Goal: Complete application form

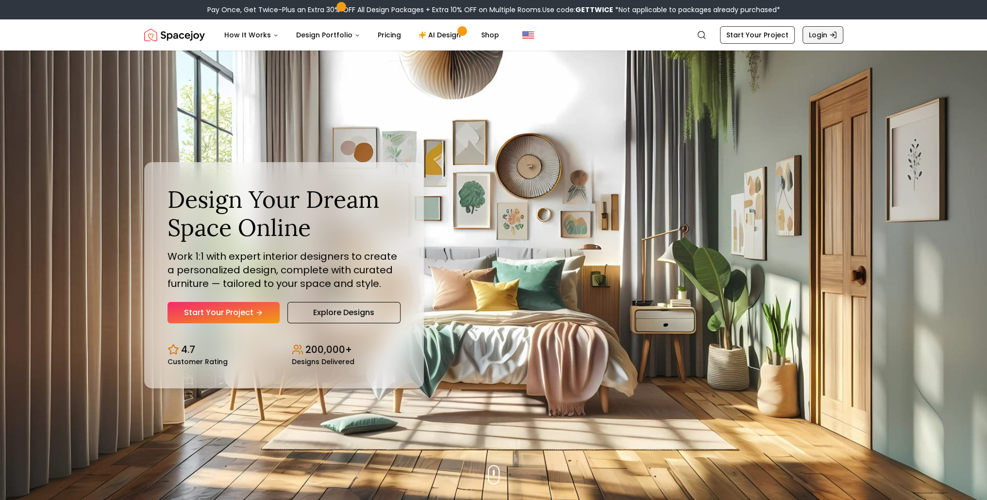
click at [810, 40] on link "Login" at bounding box center [822, 34] width 41 height 17
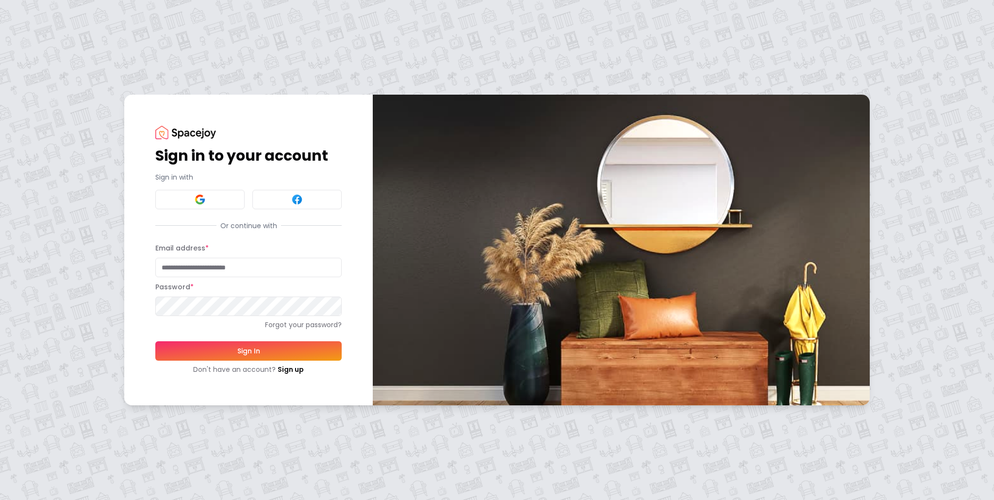
type input "**********"
click at [261, 348] on button "Sign In" at bounding box center [248, 350] width 186 height 19
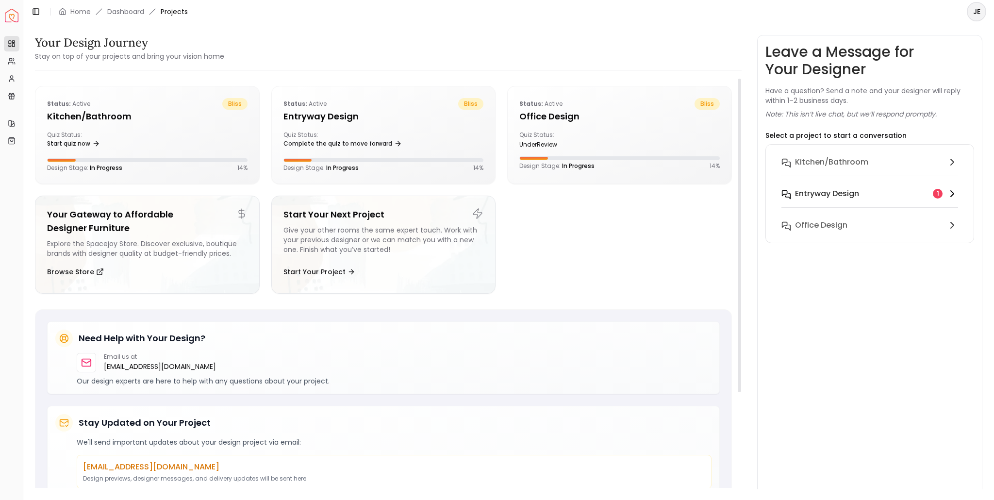
click at [847, 189] on h6 "entryway design" at bounding box center [827, 194] width 64 height 12
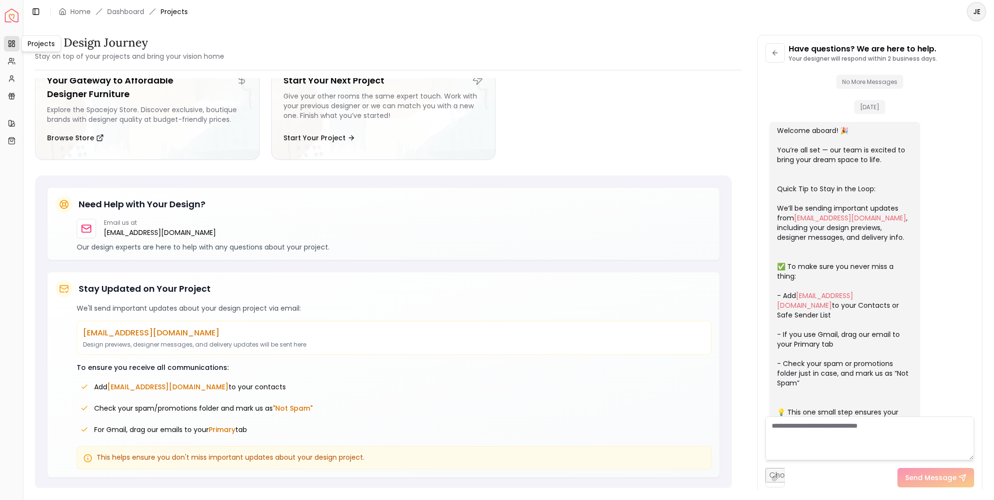
click at [7, 39] on link "Projects" at bounding box center [12, 44] width 16 height 16
click at [10, 47] on icon at bounding box center [12, 44] width 8 height 8
click at [137, 8] on link "Dashboard" at bounding box center [125, 12] width 37 height 10
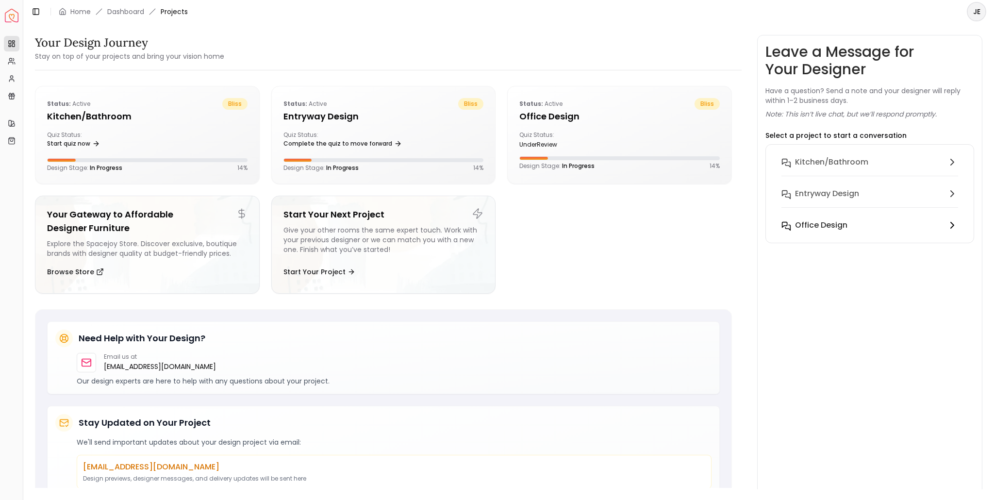
click at [830, 227] on h6 "Office design" at bounding box center [821, 225] width 52 height 12
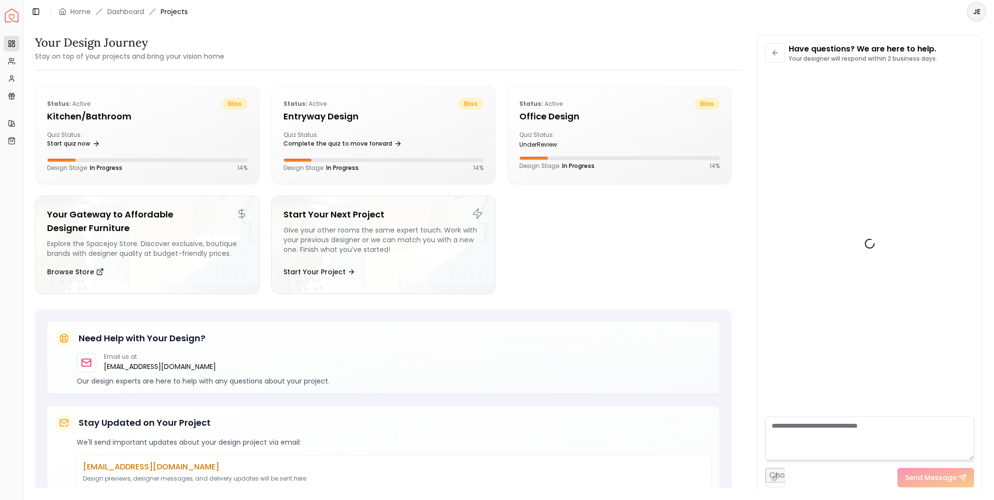
scroll to position [861, 0]
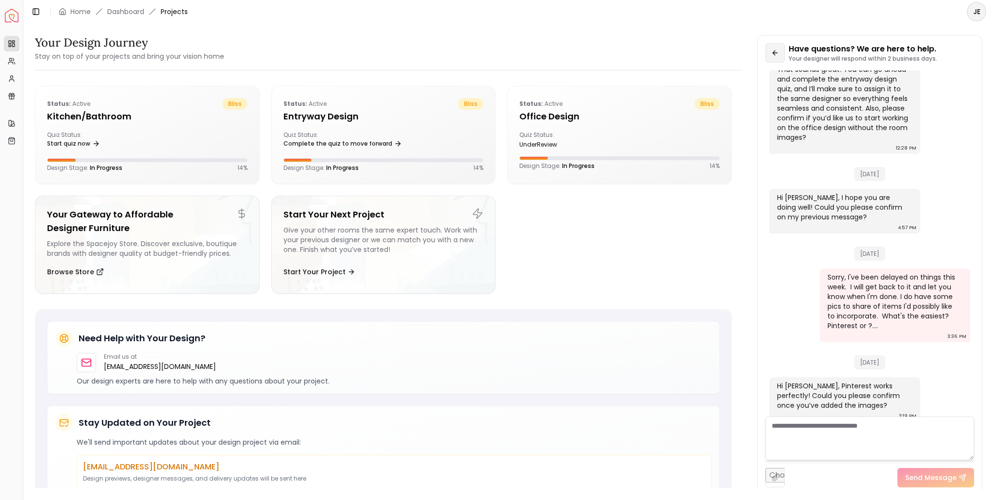
click at [775, 50] on icon at bounding box center [775, 53] width 8 height 8
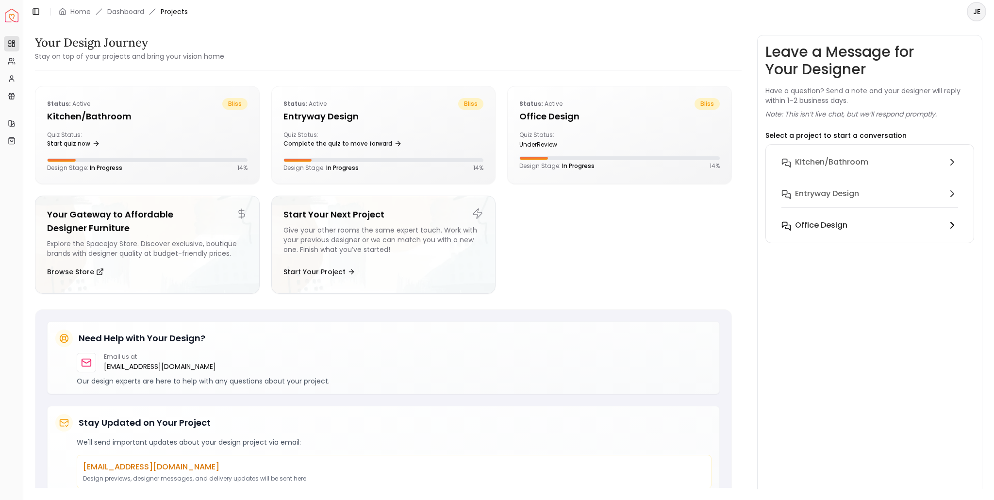
click at [830, 230] on h6 "Office design" at bounding box center [821, 225] width 52 height 12
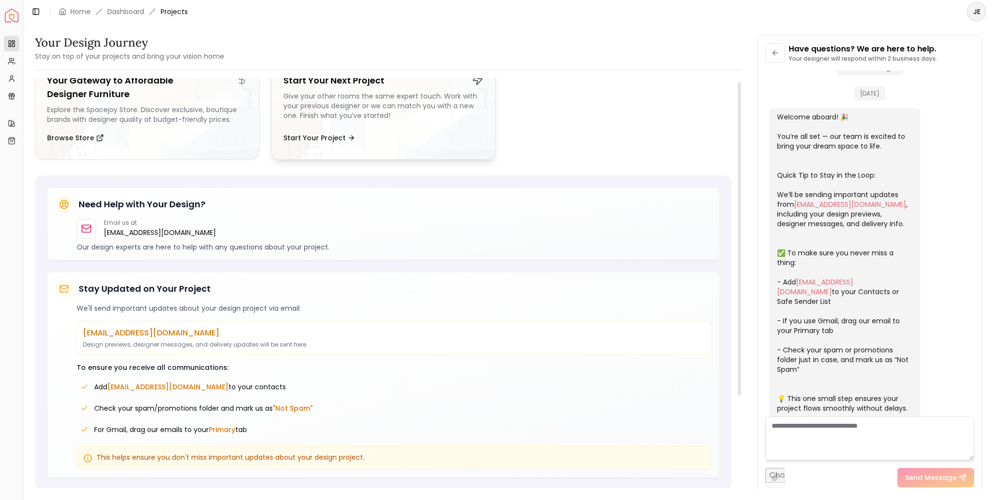
scroll to position [0, 0]
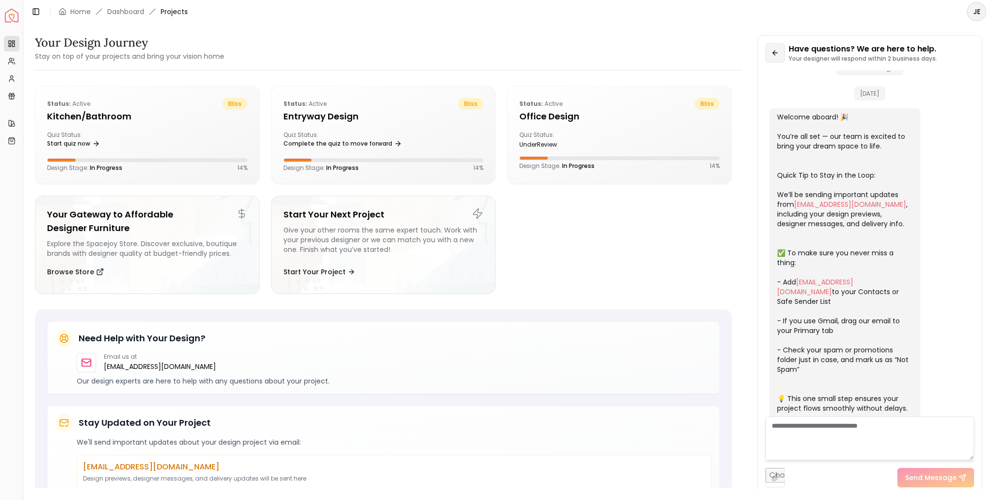
click at [777, 56] on icon at bounding box center [775, 53] width 8 height 8
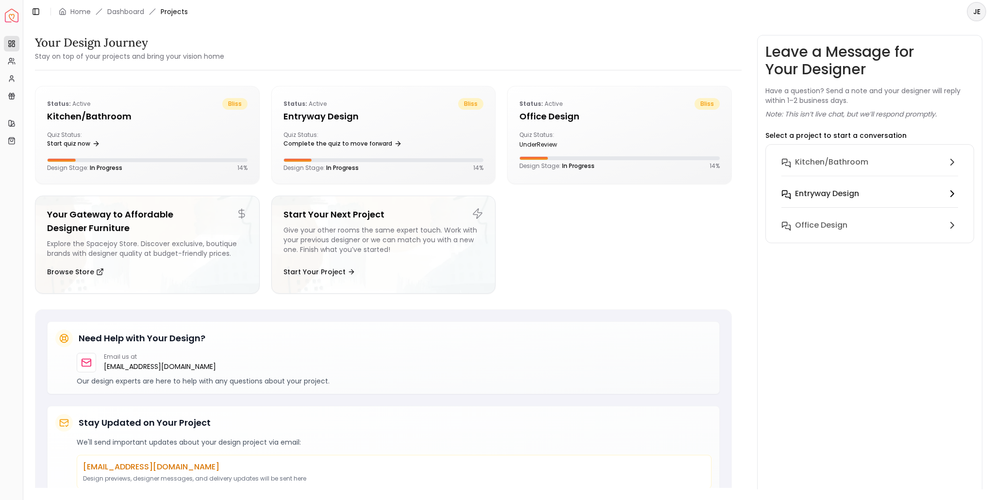
click at [834, 191] on h6 "entryway design" at bounding box center [827, 194] width 64 height 12
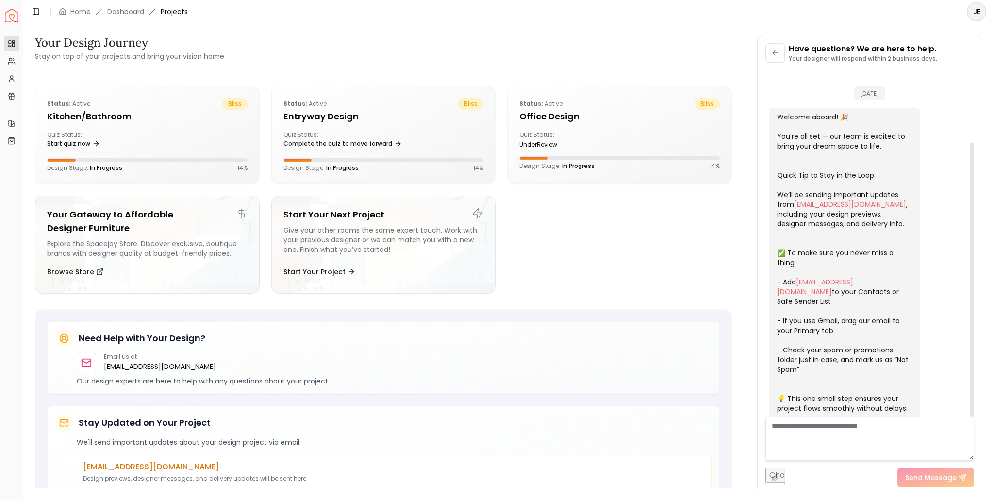
scroll to position [90, 0]
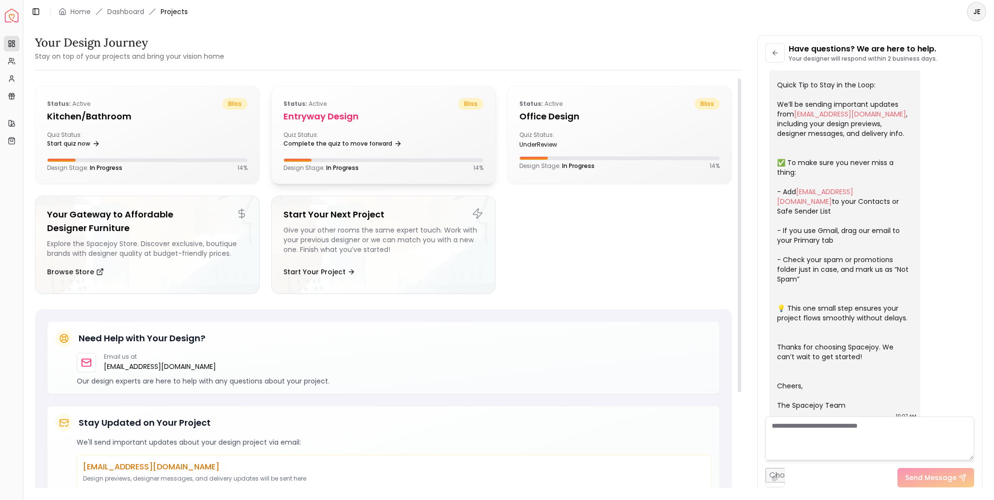
click at [353, 128] on div "Status: active bliss entryway design Quiz Status: Complete the quiz to move for…" at bounding box center [384, 134] width 224 height 97
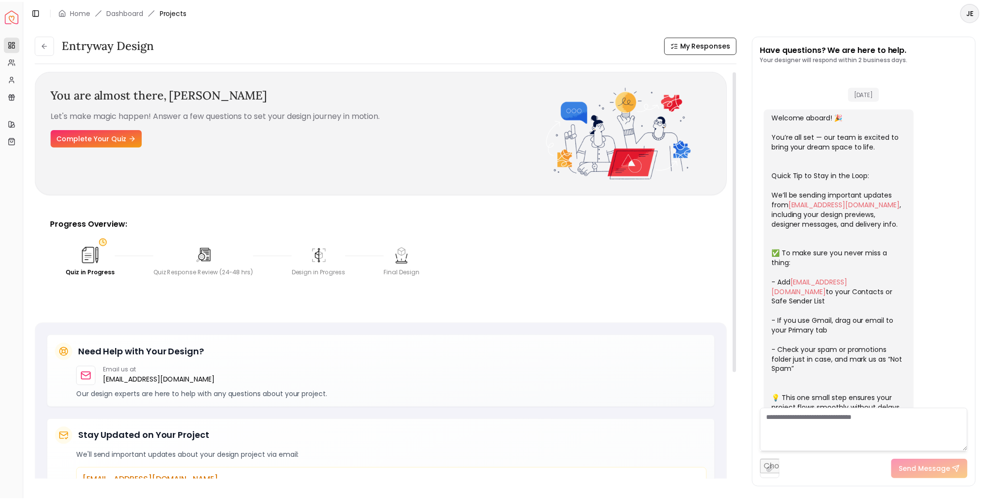
scroll to position [98, 0]
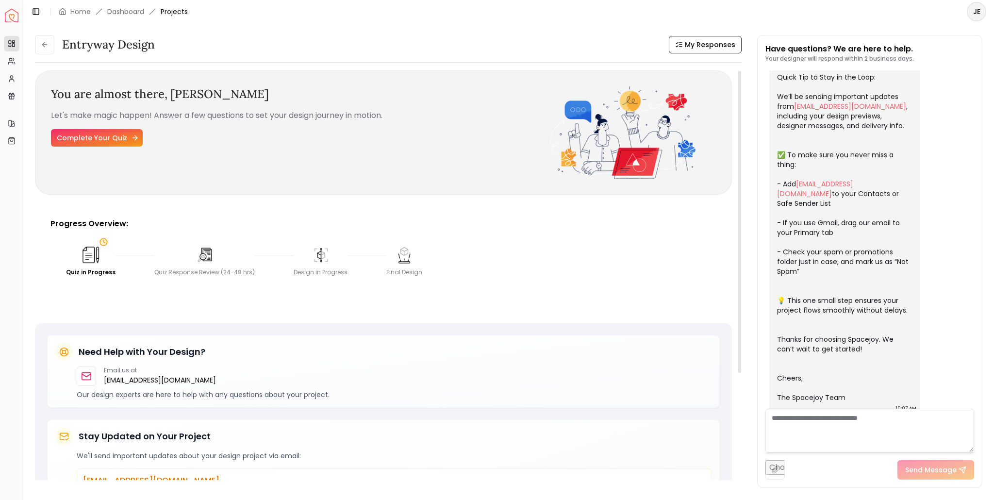
click at [112, 137] on link "Complete Your Quiz" at bounding box center [97, 137] width 92 height 17
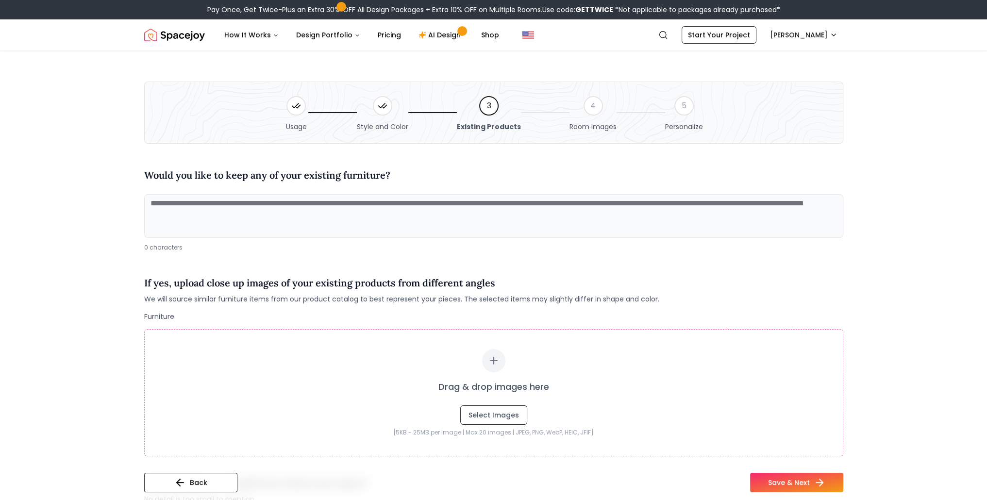
scroll to position [291, 0]
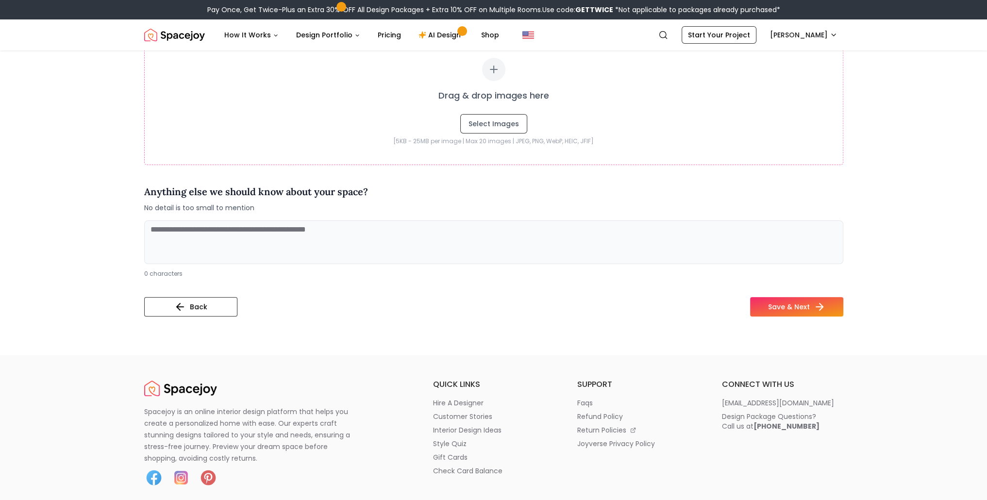
click at [161, 232] on textarea at bounding box center [493, 242] width 699 height 44
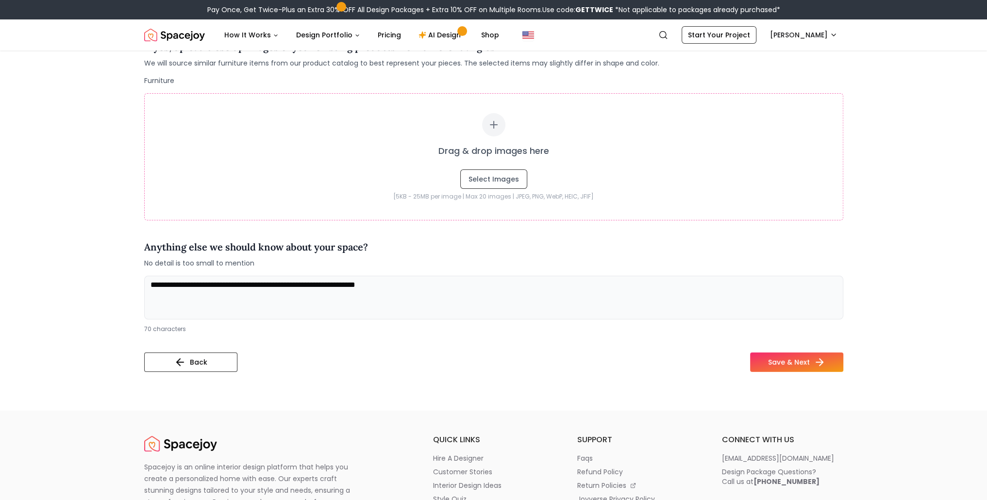
scroll to position [243, 0]
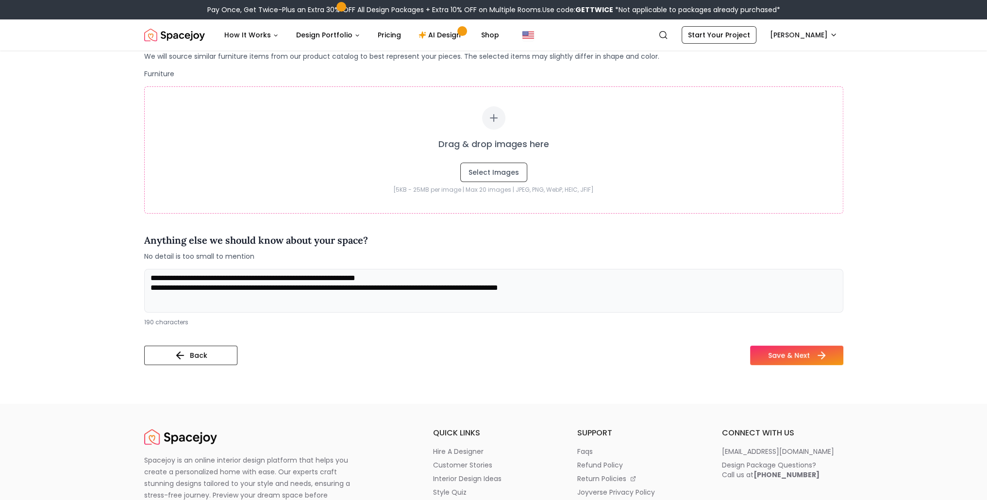
type textarea "**********"
click at [769, 353] on button "Save & Next" at bounding box center [796, 355] width 93 height 19
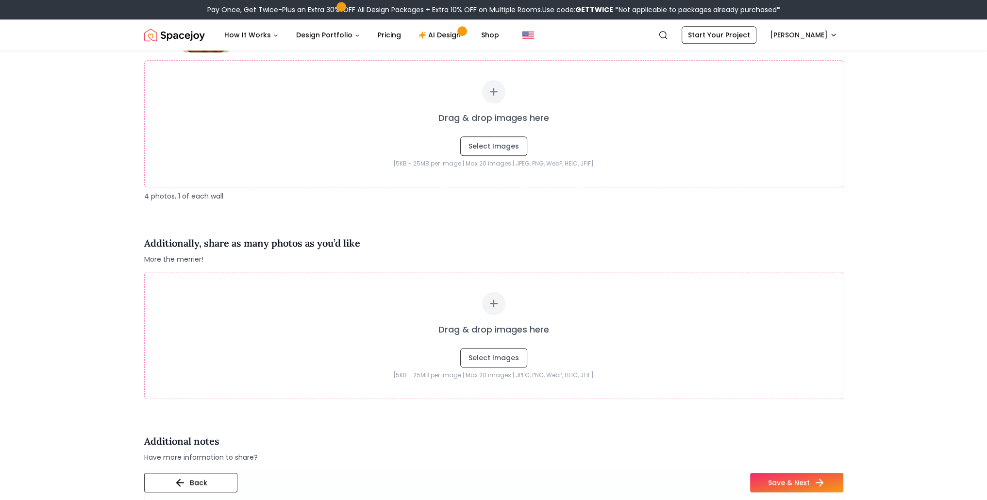
scroll to position [1553, 0]
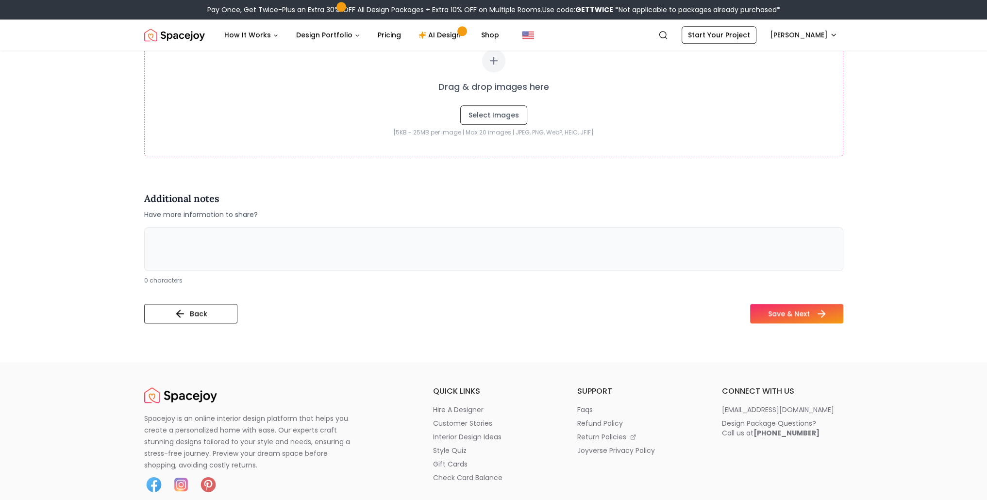
click at [788, 315] on button "Save & Next" at bounding box center [796, 313] width 93 height 19
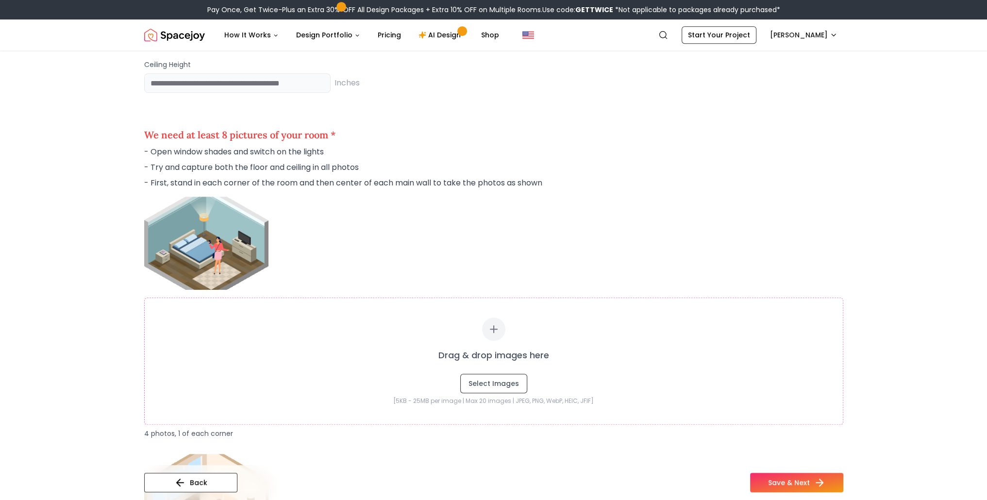
scroll to position [631, 0]
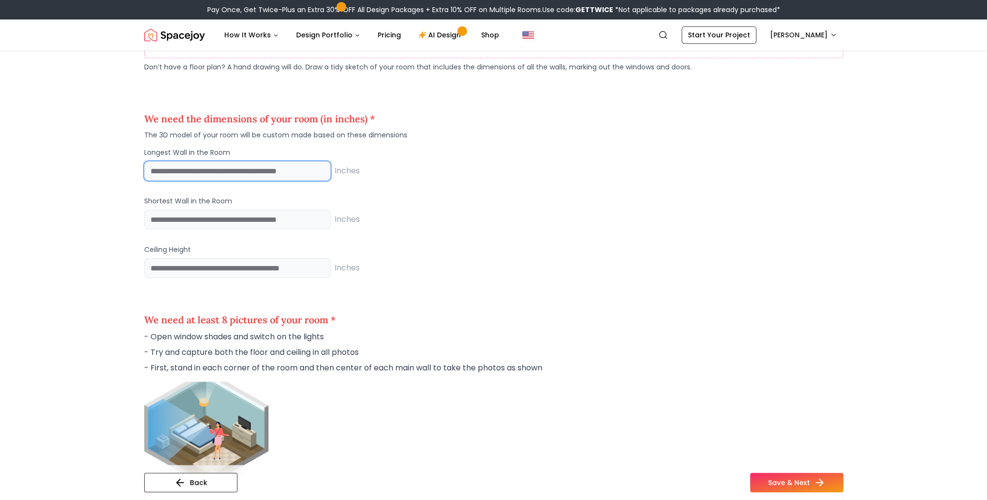
click at [207, 169] on input "number" at bounding box center [237, 170] width 186 height 19
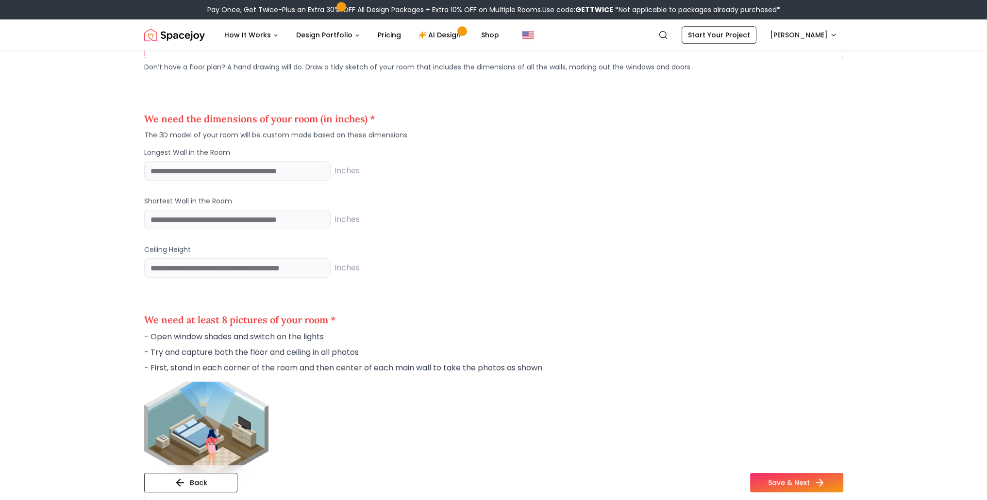
click at [432, 198] on p "Shortest Wall in the Room" at bounding box center [493, 201] width 699 height 10
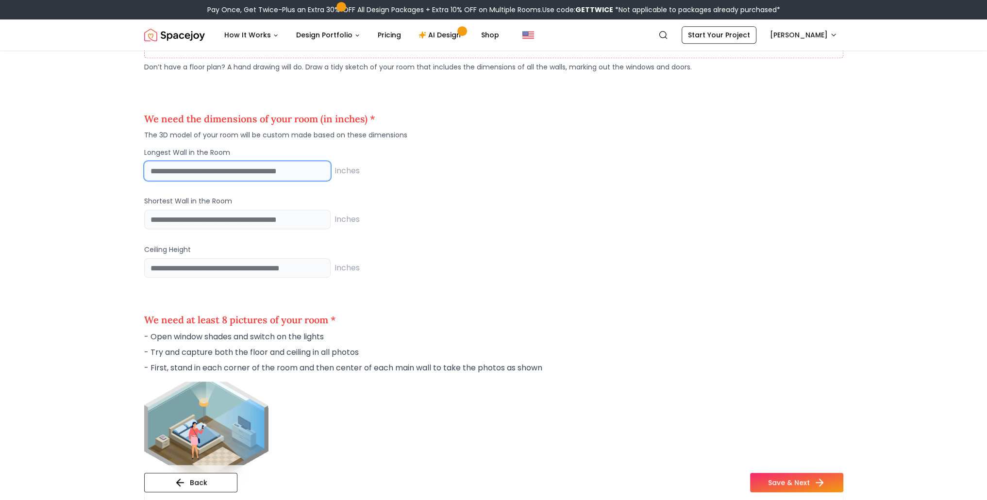
click at [224, 174] on input "number" at bounding box center [237, 170] width 186 height 19
type input "***"
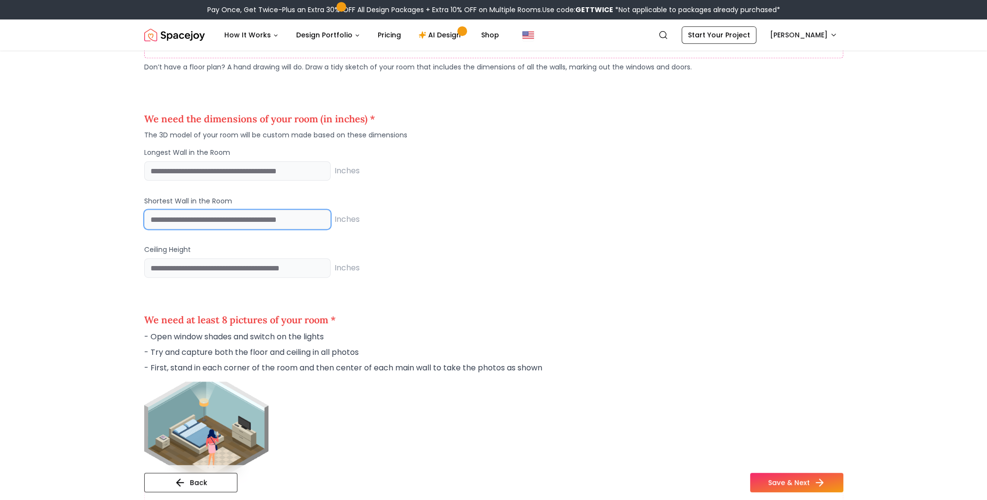
click at [198, 213] on input "number" at bounding box center [237, 219] width 186 height 19
type input "**"
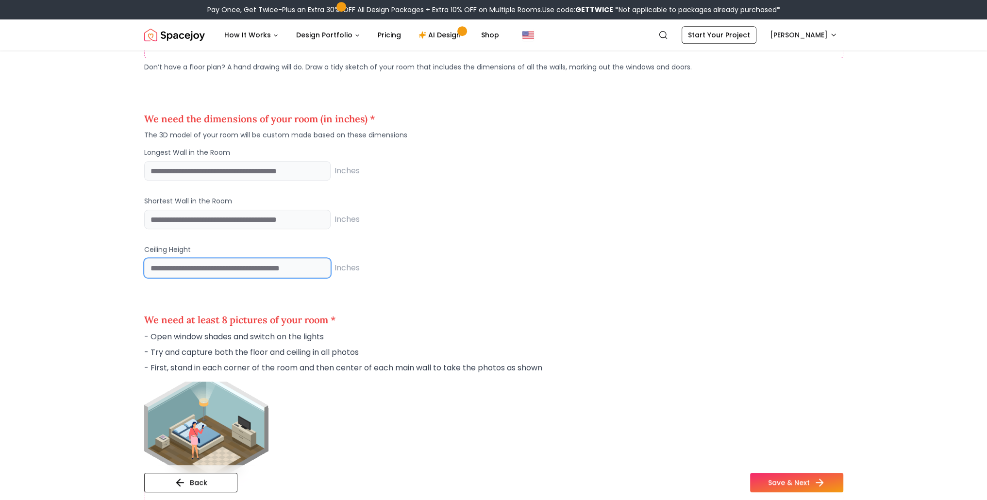
click at [195, 269] on input "number" at bounding box center [237, 267] width 186 height 19
type input "***"
click at [474, 264] on div "*** Inches" at bounding box center [493, 267] width 699 height 19
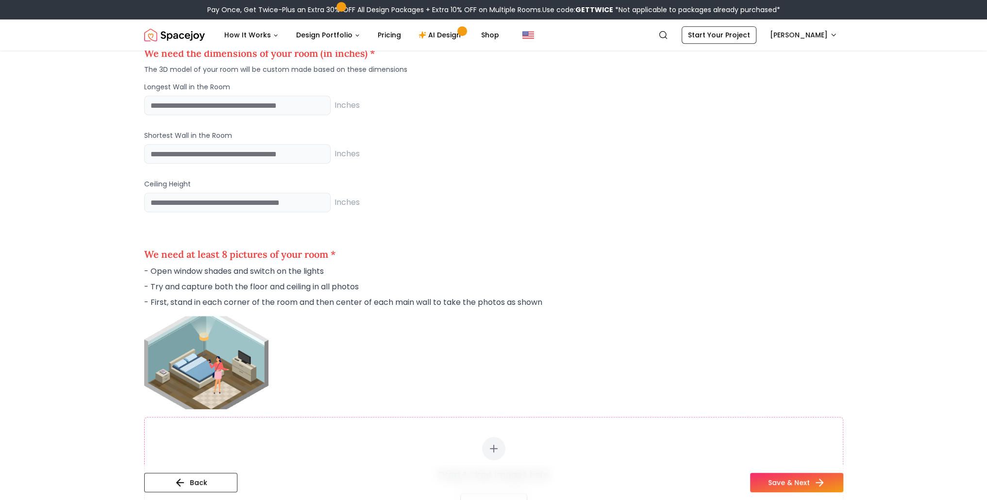
scroll to position [874, 0]
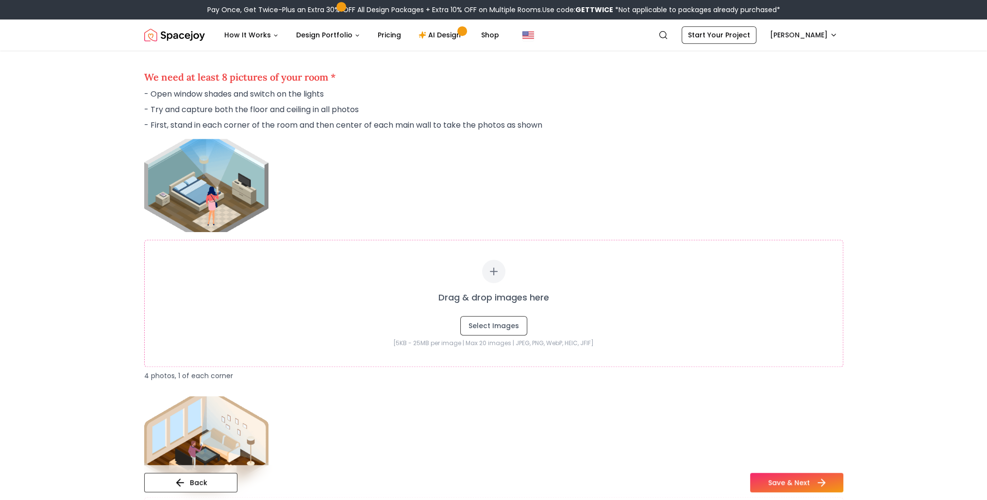
click at [796, 483] on button "Save & Next" at bounding box center [796, 482] width 93 height 19
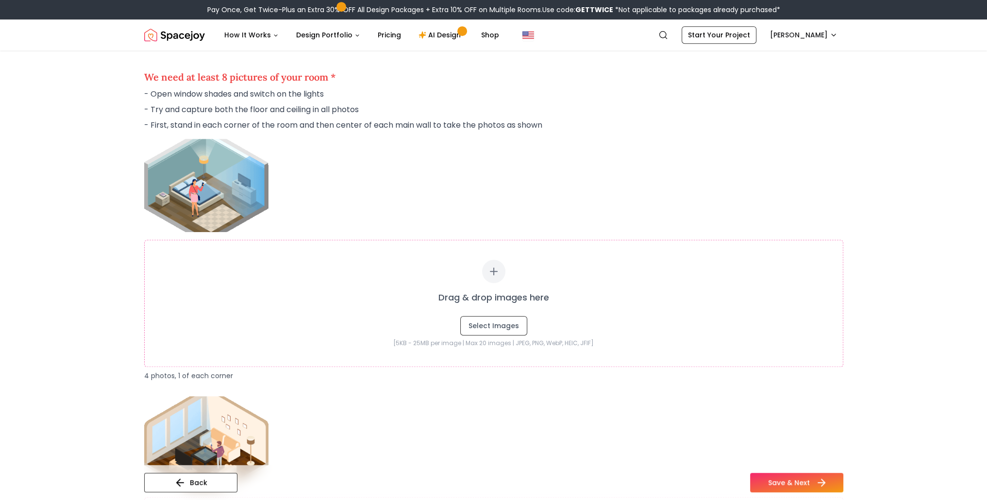
click at [796, 483] on button "Save & Next" at bounding box center [796, 482] width 93 height 19
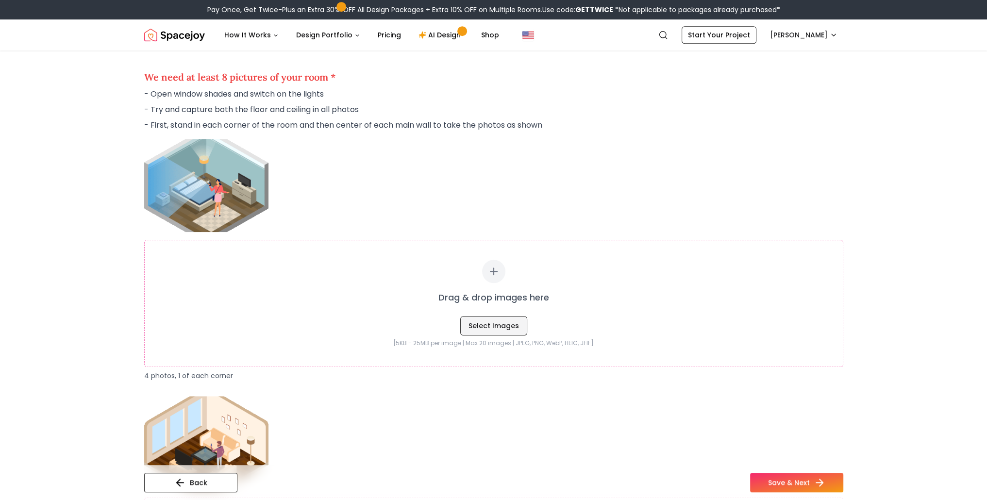
click at [490, 330] on button "Select Images" at bounding box center [493, 325] width 67 height 19
type input "**********"
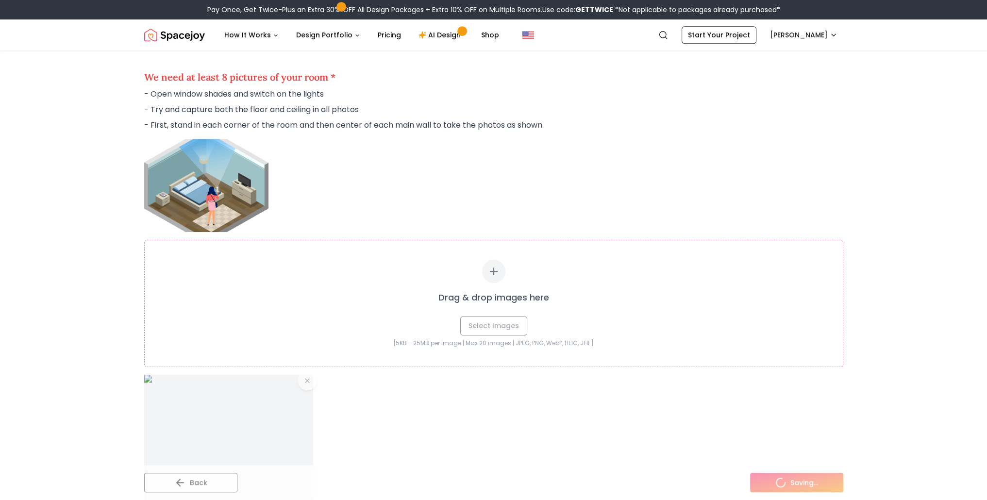
scroll to position [1165, 0]
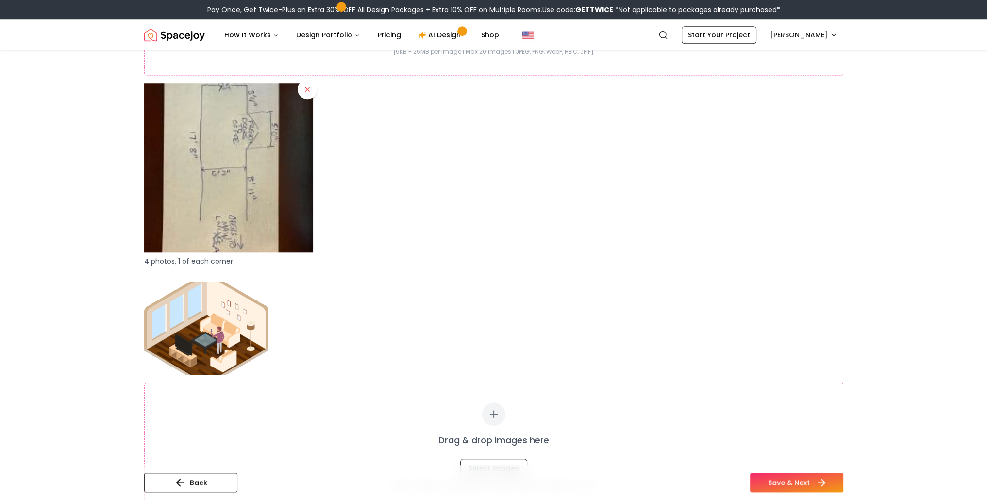
click at [779, 479] on button "Save & Next" at bounding box center [796, 482] width 93 height 19
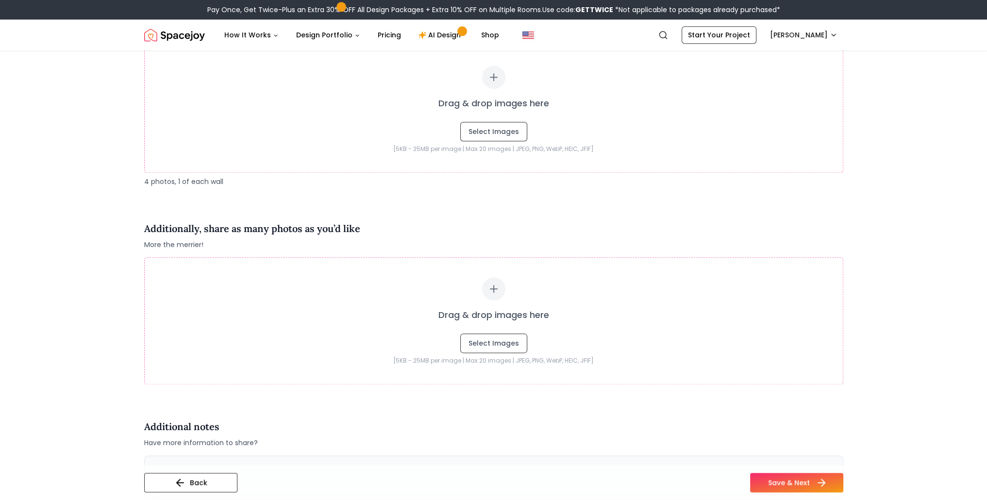
scroll to position [1505, 0]
click at [504, 124] on button "Select Images" at bounding box center [493, 128] width 67 height 19
type input "**********"
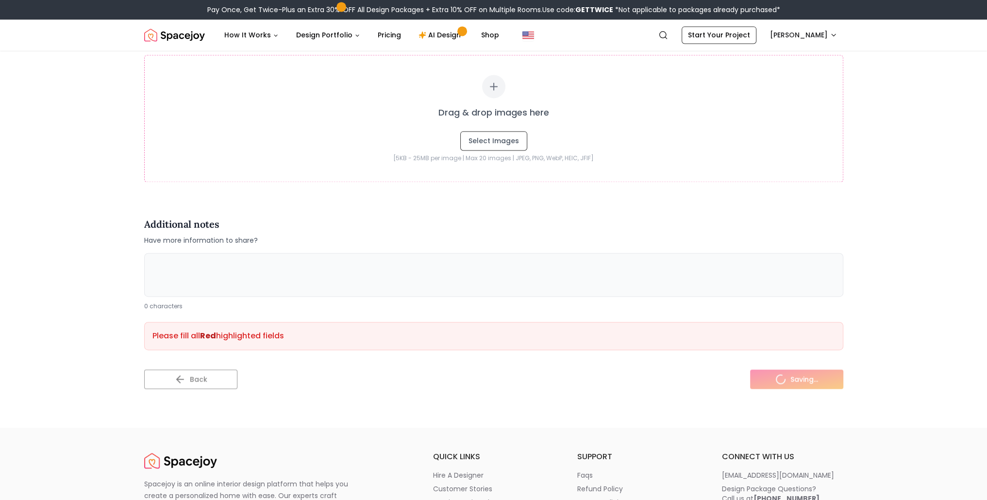
scroll to position [1796, 0]
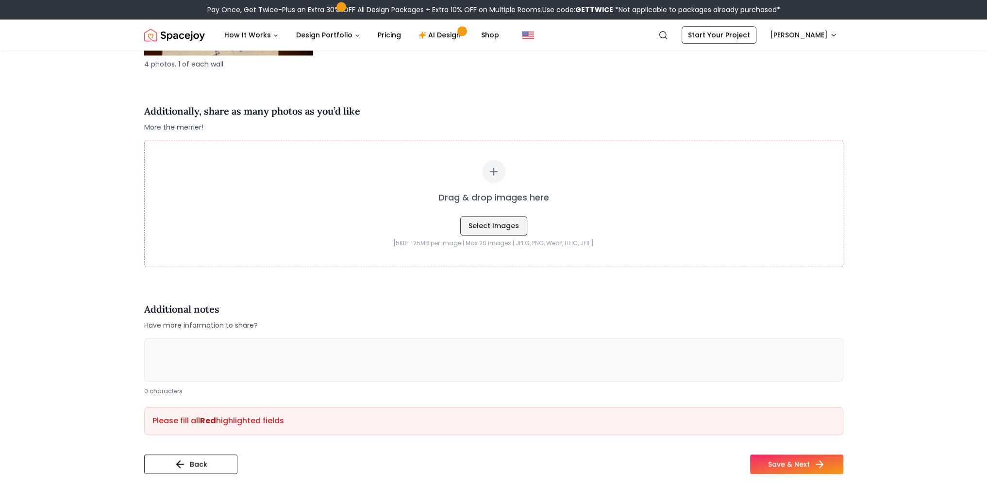
click at [484, 230] on button "Select Images" at bounding box center [493, 225] width 67 height 19
type input "**********"
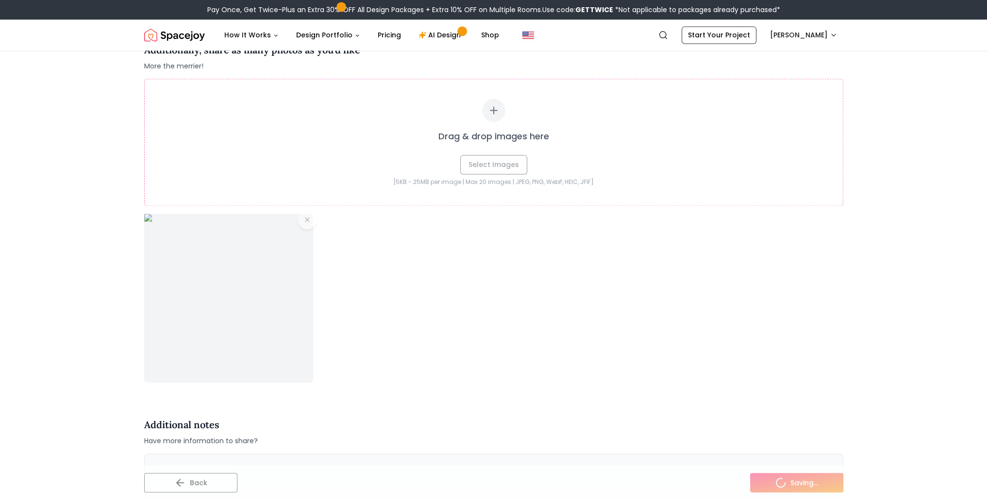
scroll to position [1893, 0]
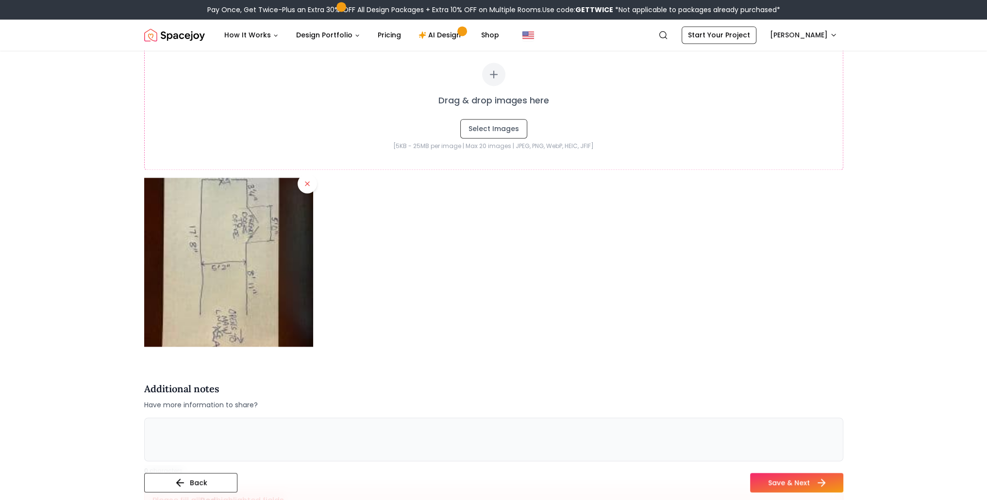
click at [804, 478] on button "Save & Next" at bounding box center [796, 482] width 93 height 19
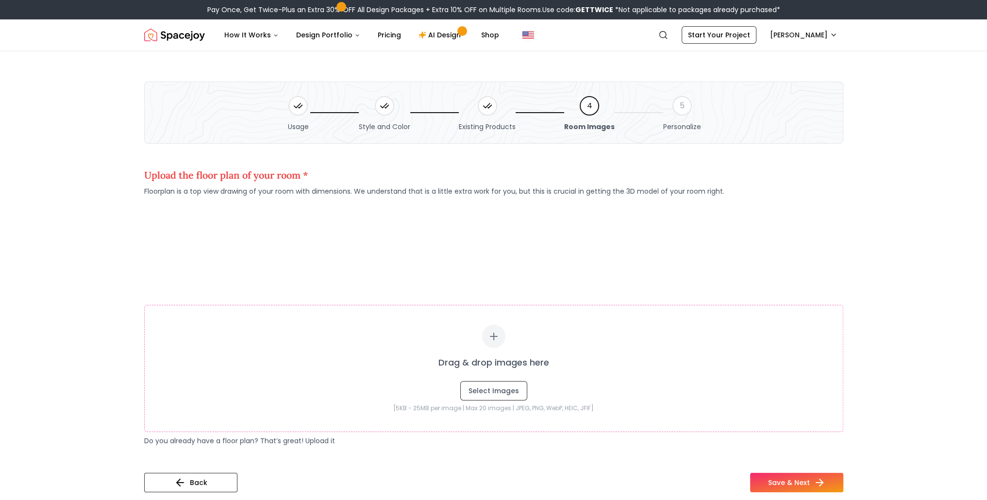
scroll to position [97, 0]
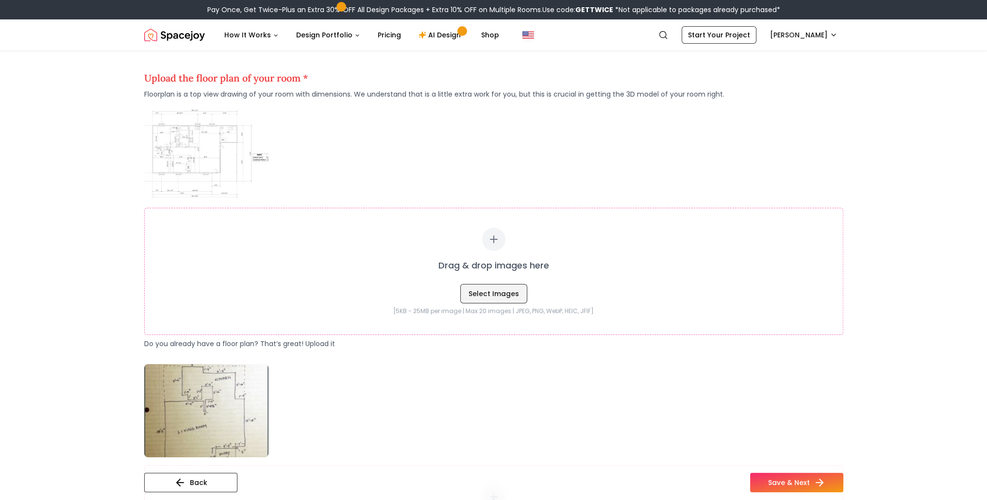
click at [487, 295] on button "Select Images" at bounding box center [493, 293] width 67 height 19
type input "**********"
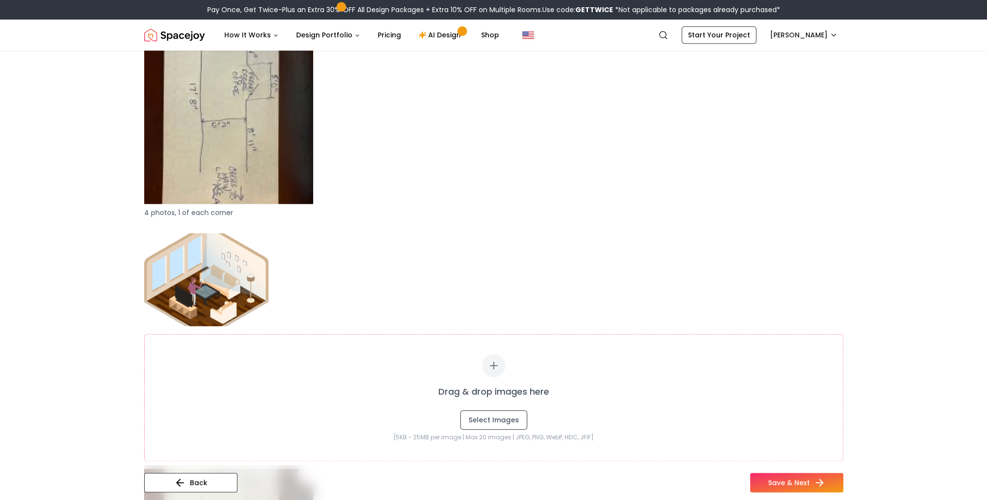
scroll to position [2087, 0]
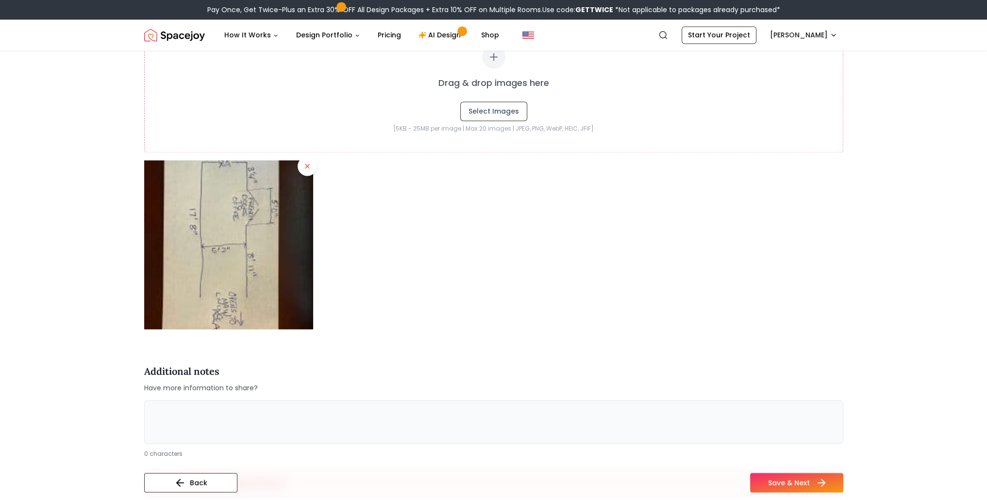
click at [802, 483] on button "Save & Next" at bounding box center [796, 482] width 93 height 19
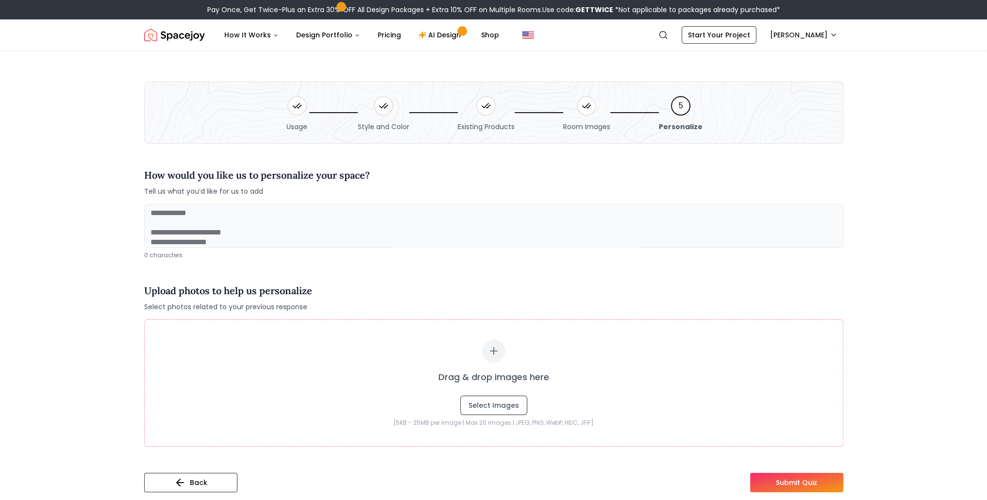
click at [162, 209] on textarea at bounding box center [493, 226] width 699 height 44
paste textarea "**********"
type textarea "**********"
click at [786, 481] on button "Submit Quiz" at bounding box center [796, 482] width 93 height 19
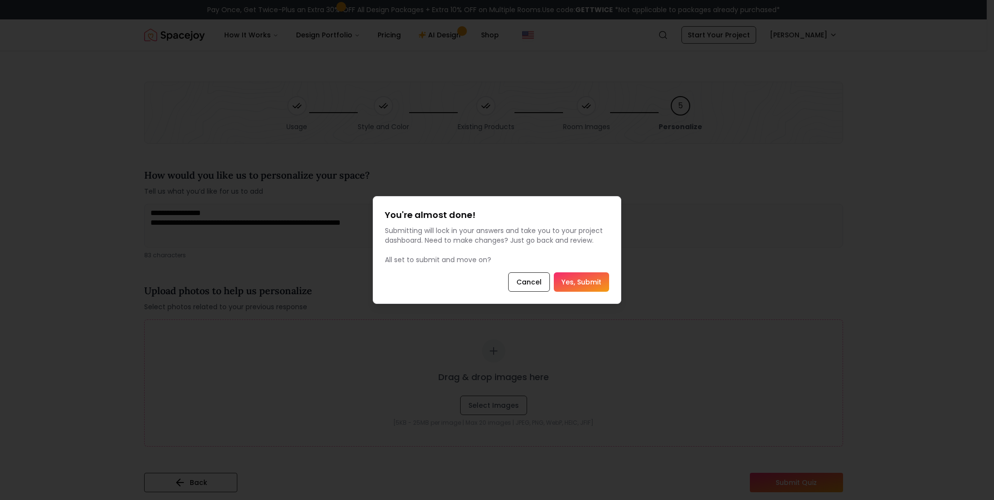
click at [589, 279] on button "Yes, Submit" at bounding box center [581, 281] width 55 height 19
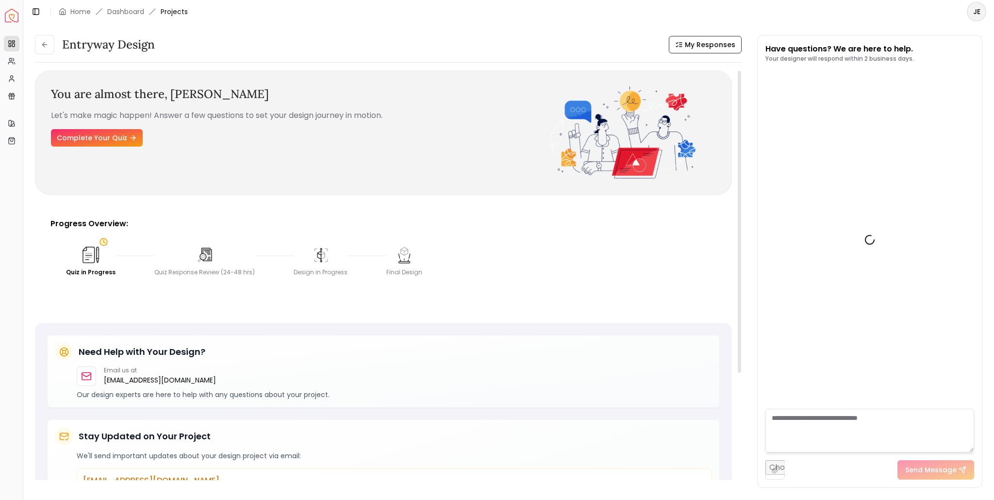
scroll to position [98, 0]
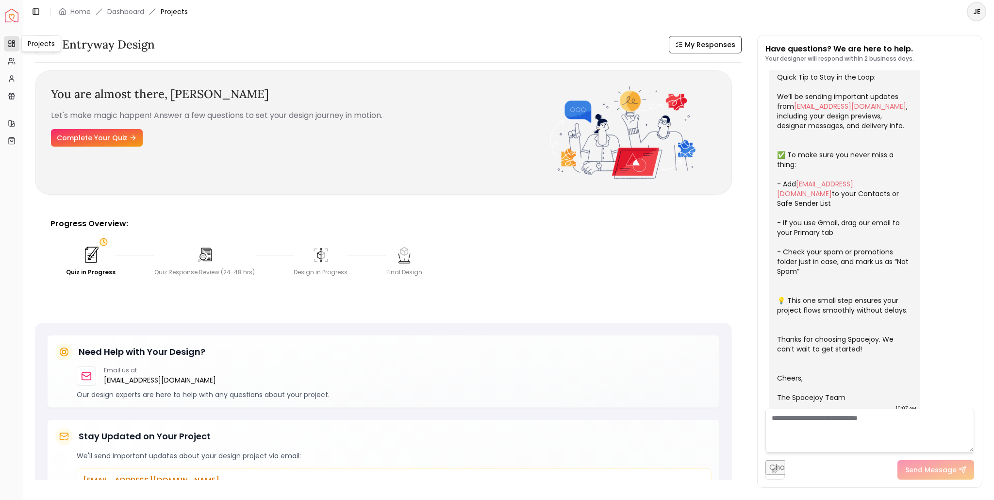
click at [10, 44] on icon at bounding box center [12, 44] width 8 height 8
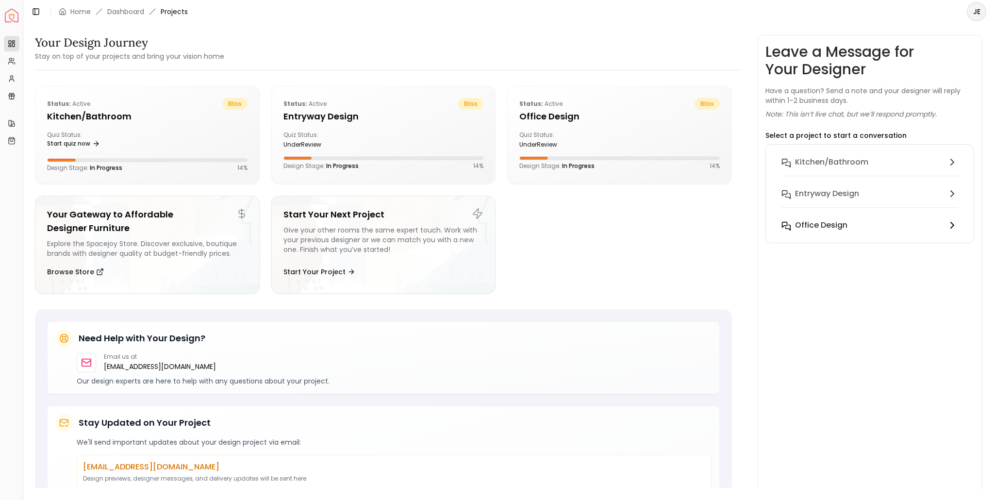
click at [821, 223] on h6 "Office design" at bounding box center [821, 225] width 52 height 12
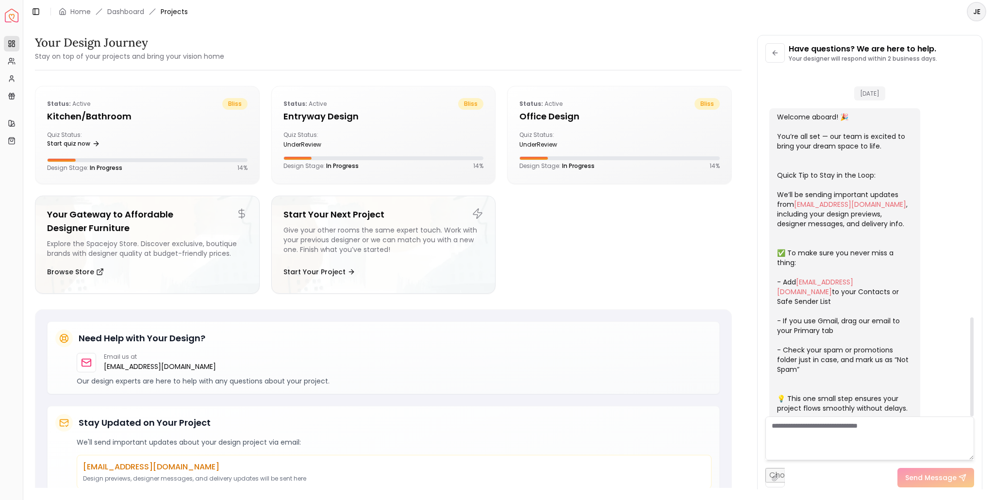
scroll to position [861, 0]
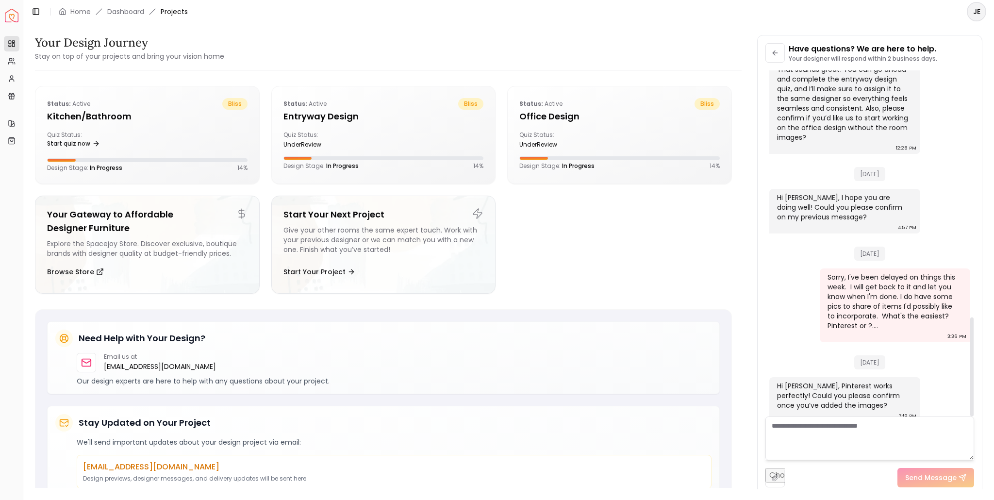
click at [842, 434] on textarea at bounding box center [869, 438] width 209 height 44
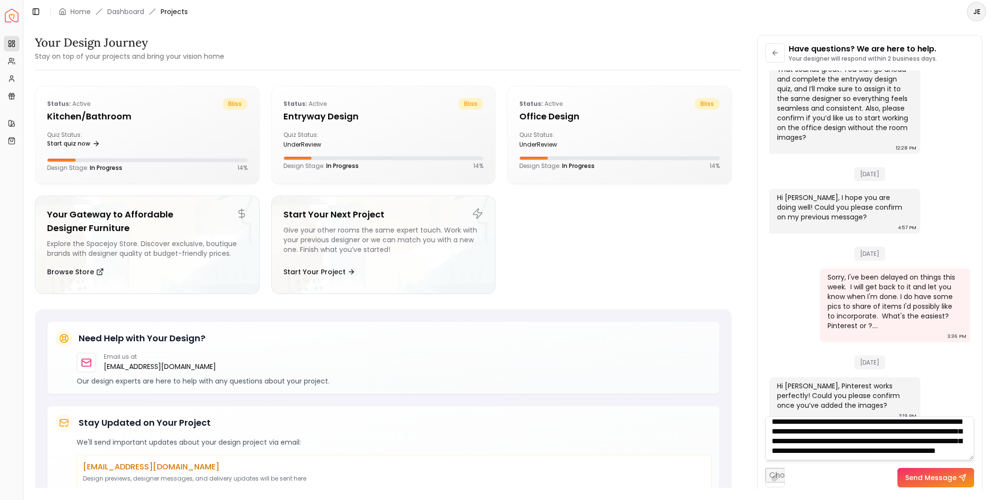
scroll to position [19, 0]
type textarea "**********"
click at [922, 480] on button "Send Message" at bounding box center [935, 477] width 77 height 19
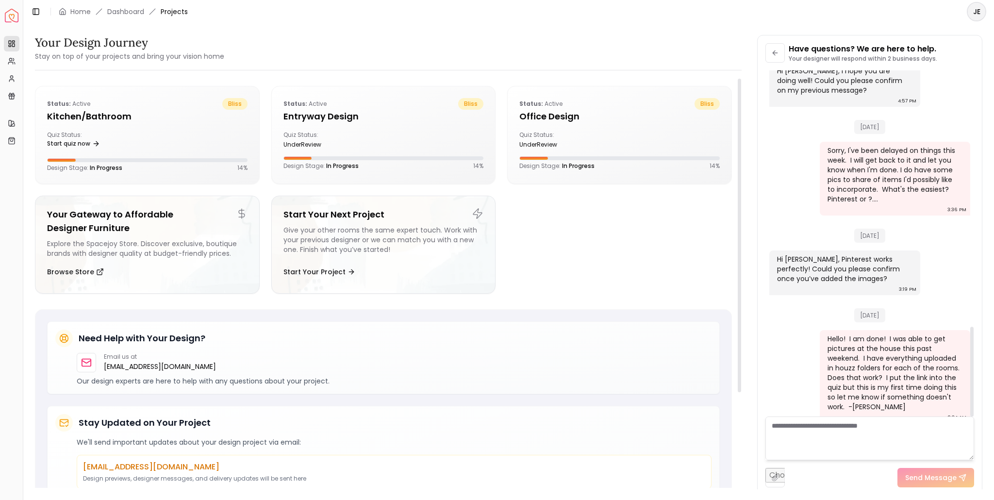
scroll to position [989, 0]
